Goal: Information Seeking & Learning: Learn about a topic

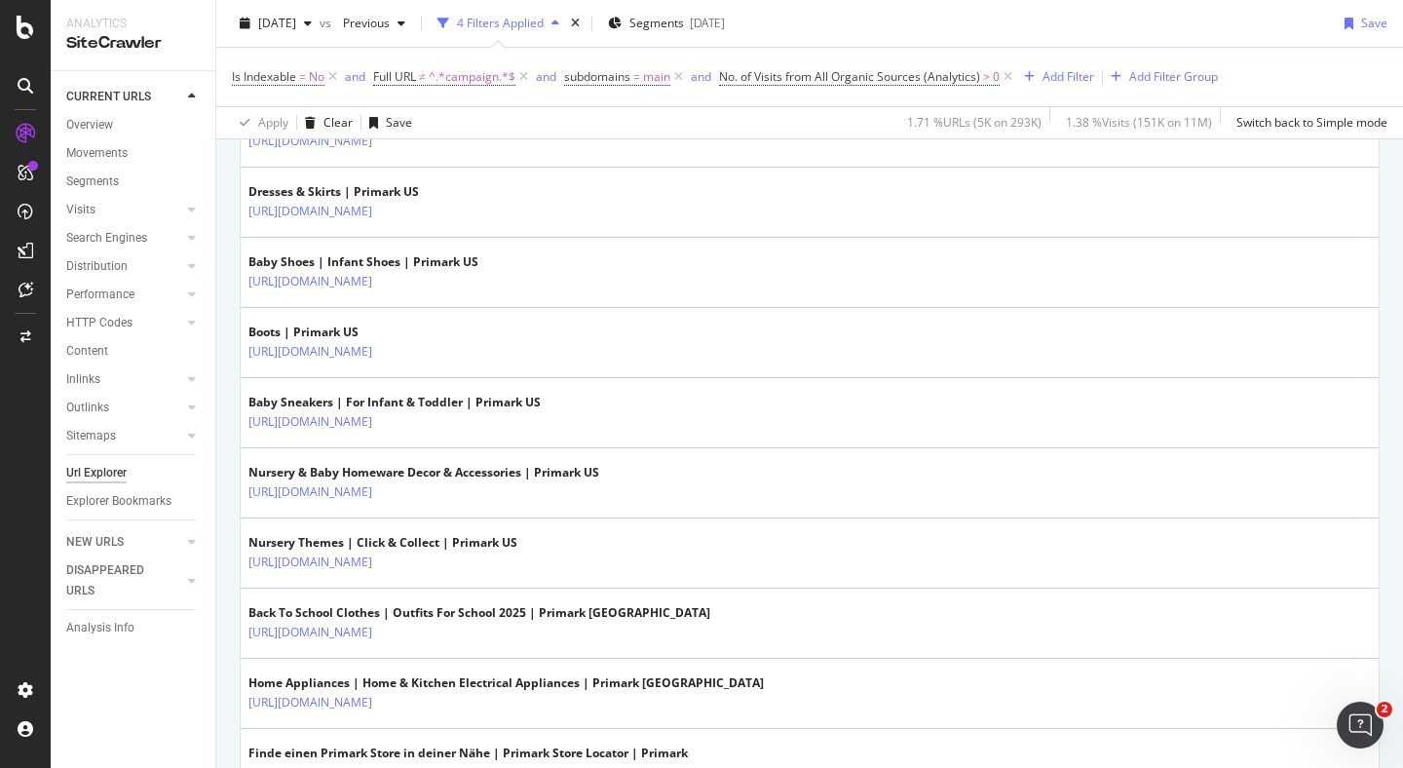
scroll to position [3490, 0]
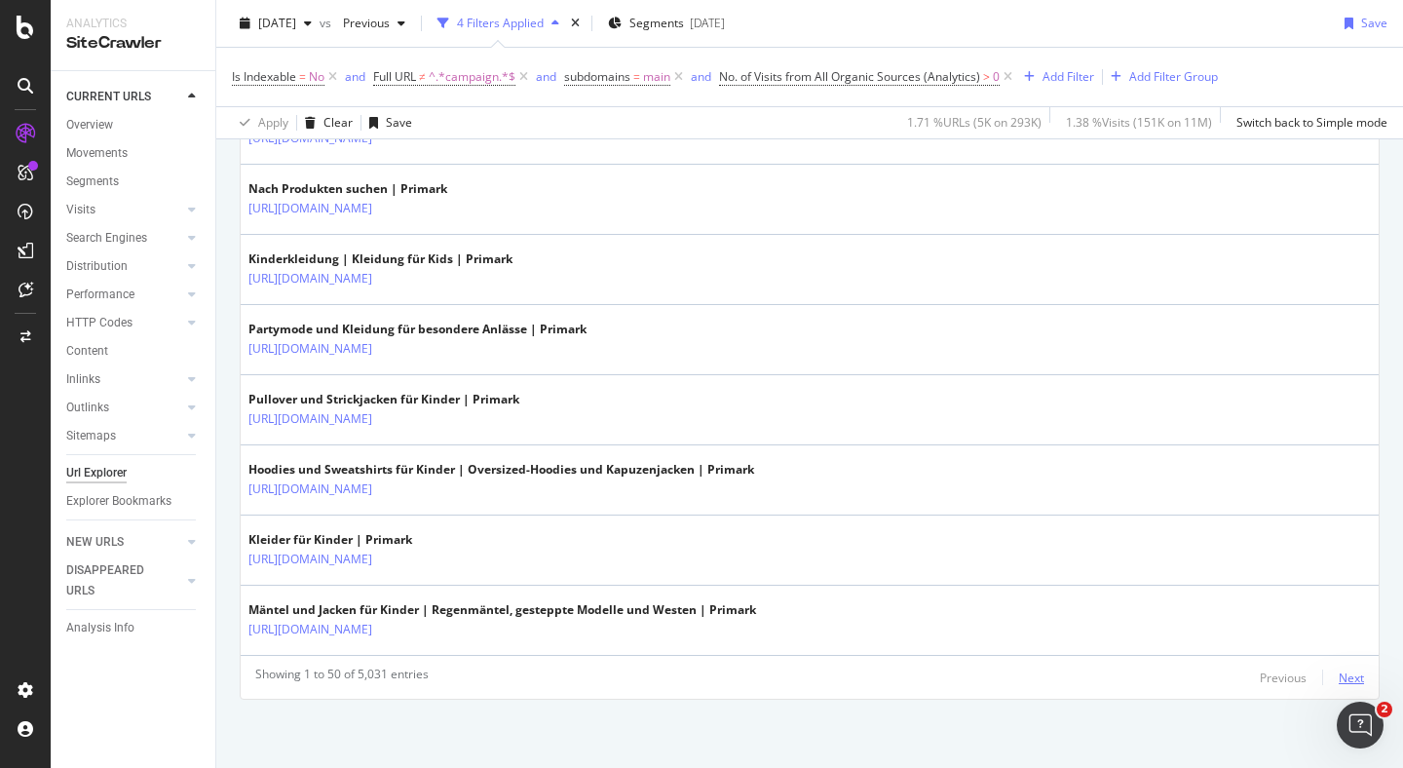
click at [1357, 681] on div "Next" at bounding box center [1350, 677] width 25 height 17
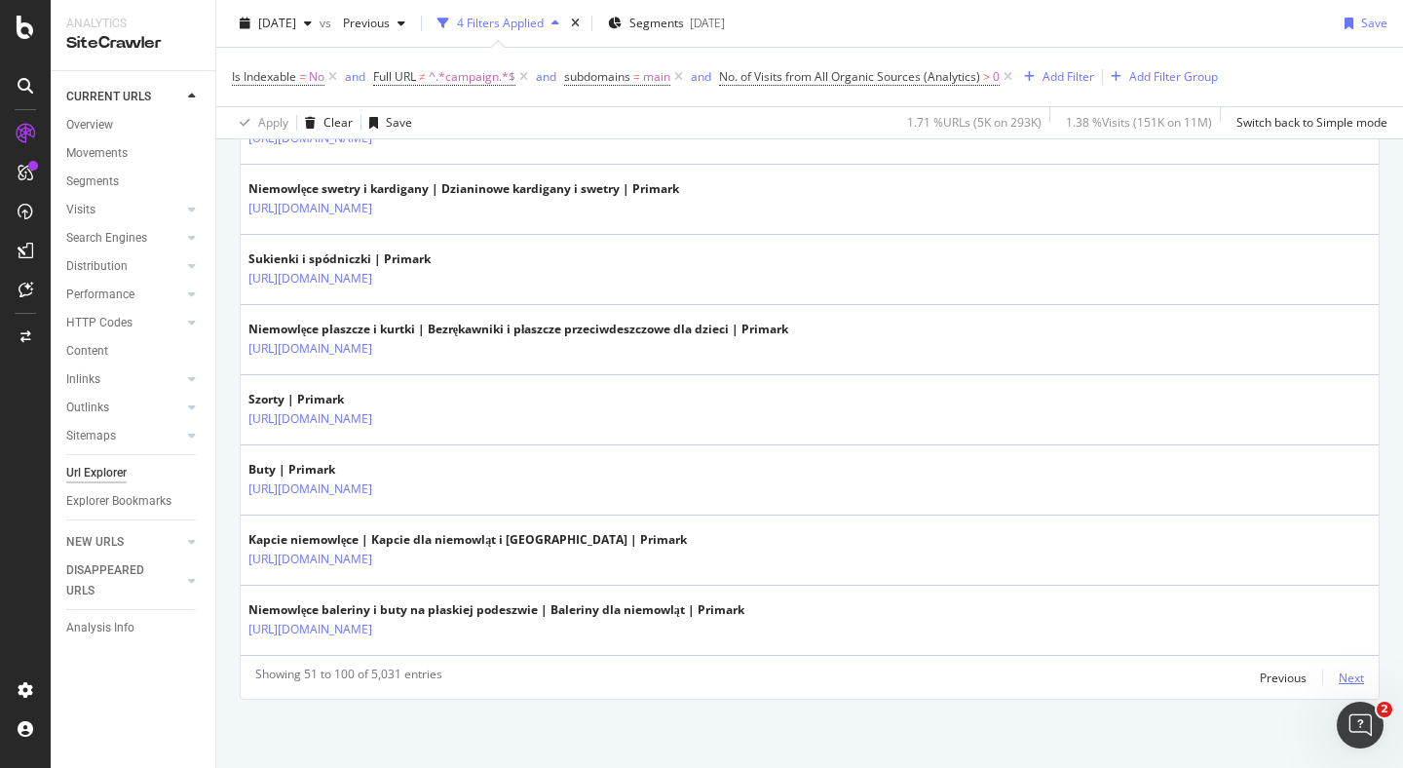
click at [1358, 680] on div "Next" at bounding box center [1350, 677] width 25 height 17
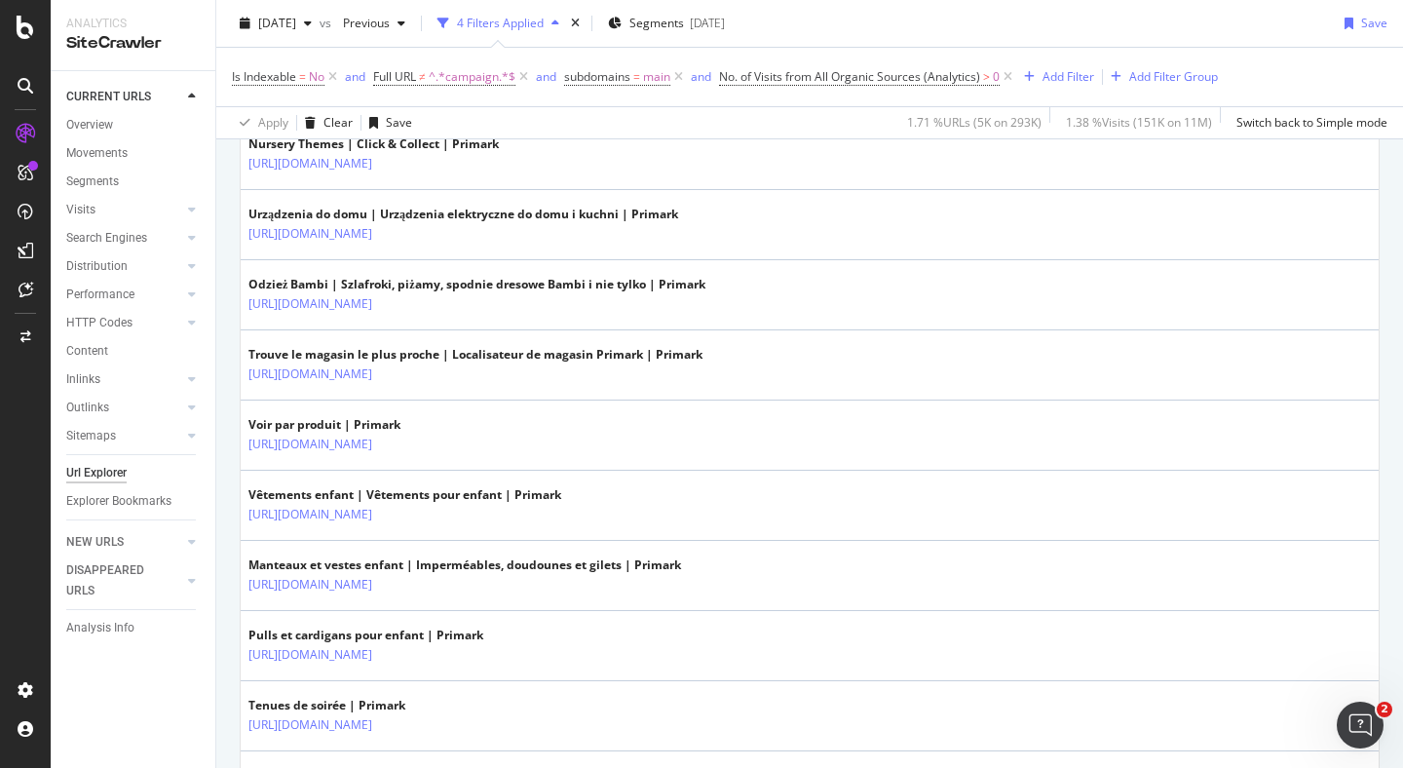
scroll to position [359, 0]
